Goal: Transaction & Acquisition: Purchase product/service

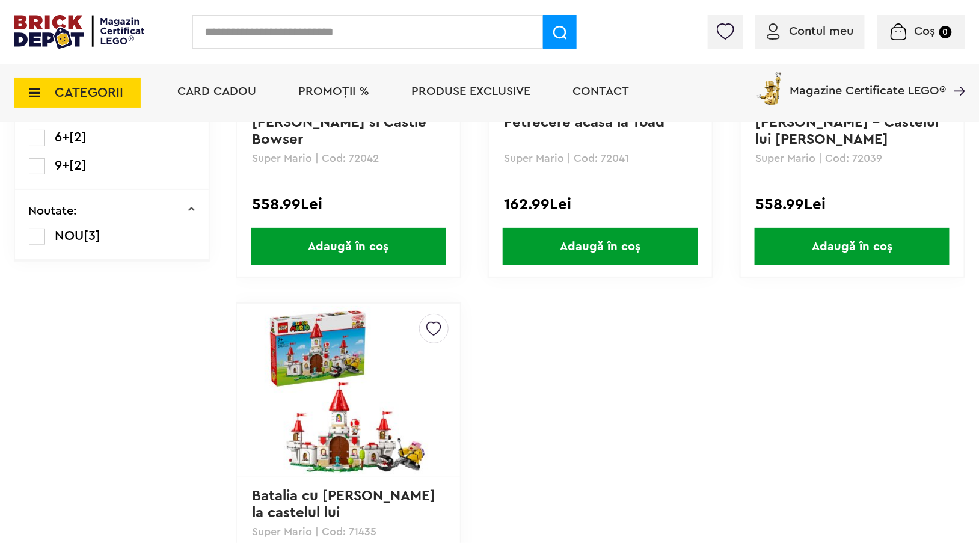
scroll to position [421, 0]
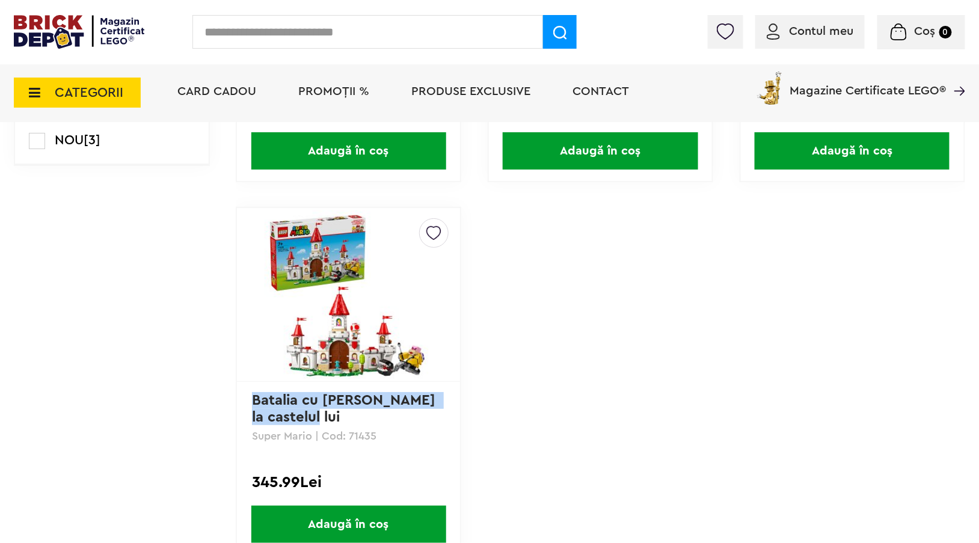
drag, startPoint x: 307, startPoint y: 418, endPoint x: 255, endPoint y: 401, distance: 55.2
click at [255, 401] on p "Batalia cu [PERSON_NAME] la castelul lui [PERSON_NAME]" at bounding box center [348, 408] width 193 height 33
copy link "Batalia cu [PERSON_NAME] la castelul lui [PERSON_NAME]"
click at [333, 236] on img at bounding box center [349, 295] width 168 height 168
